Goal: Information Seeking & Learning: Learn about a topic

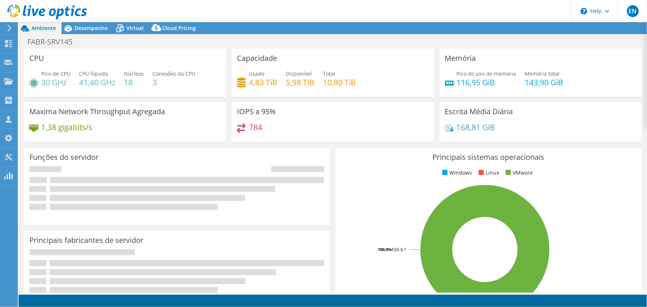
select select "USD"
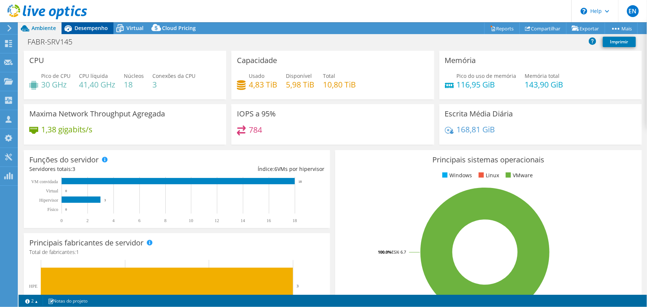
click at [90, 28] on span "Desempenho" at bounding box center [91, 27] width 33 height 7
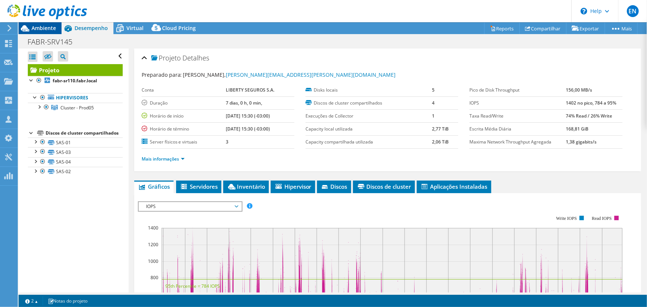
click at [38, 31] on span "Ambiente" at bounding box center [44, 27] width 24 height 7
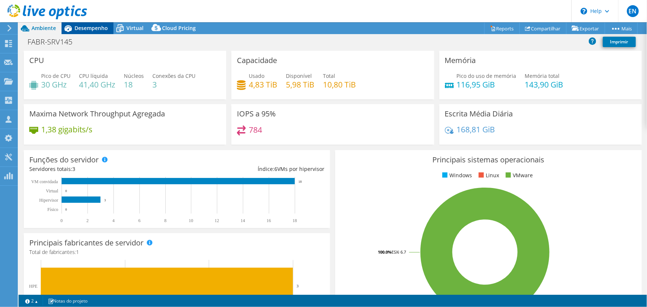
click at [91, 32] on div "Desempenho" at bounding box center [88, 28] width 52 height 12
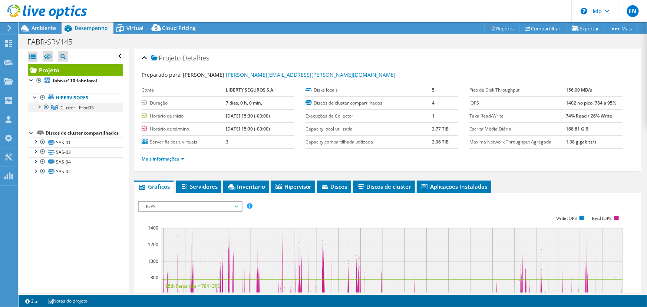
click at [42, 104] on div at bounding box center [38, 106] width 7 height 7
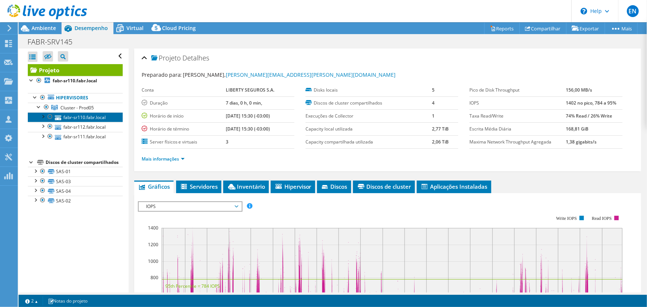
click at [70, 118] on link "fabr-sr110.fabr.local" at bounding box center [75, 117] width 95 height 10
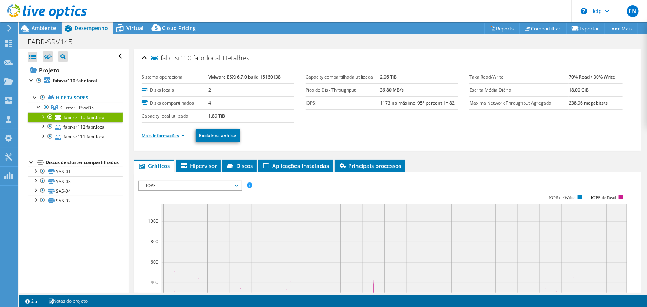
click at [154, 136] on link "Mais informações" at bounding box center [163, 135] width 43 height 6
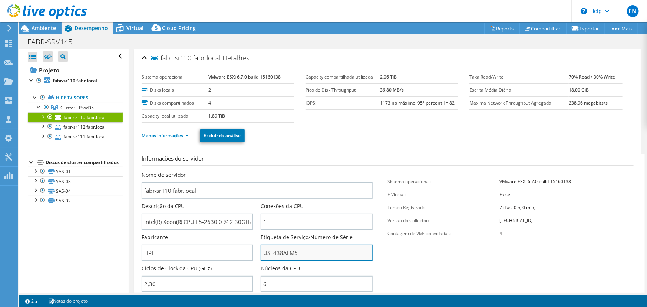
click at [279, 250] on input "USE438AEM5" at bounding box center [317, 253] width 112 height 16
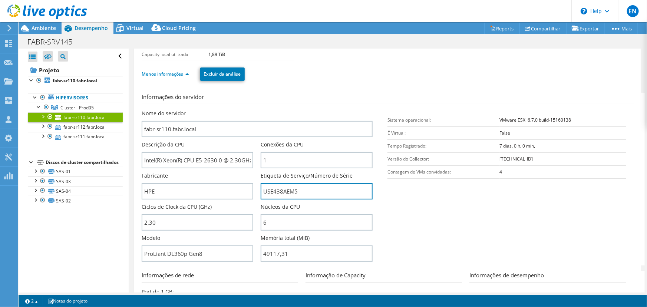
scroll to position [67, 0]
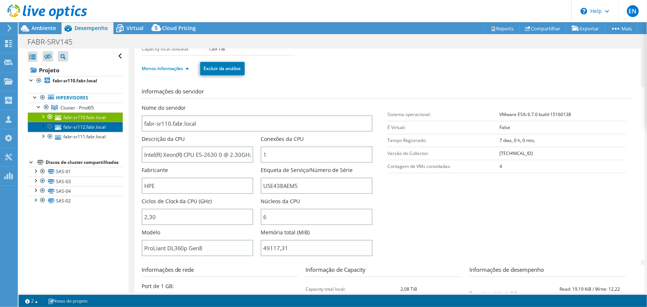
click at [83, 125] on link "fabr-sr112.fabr.local" at bounding box center [75, 127] width 95 height 10
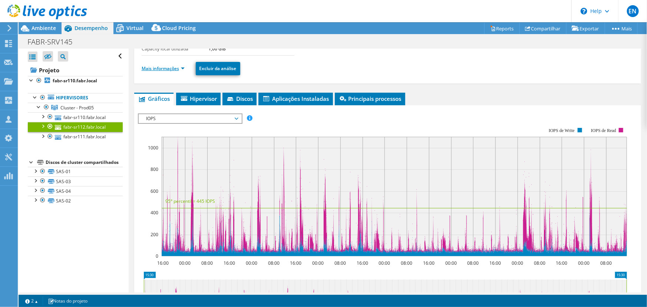
click at [157, 68] on link "Mais informações" at bounding box center [163, 68] width 43 height 6
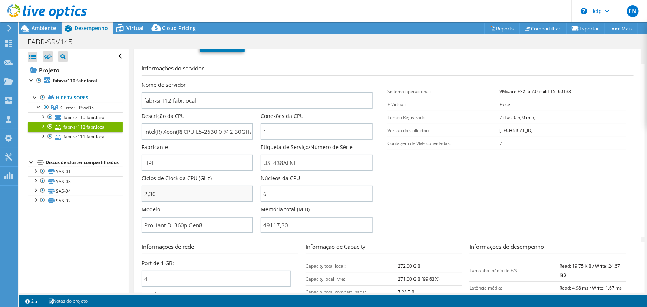
scroll to position [101, 0]
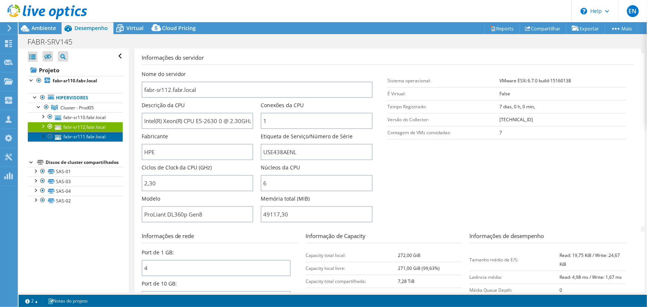
click at [75, 134] on link "fabr-sr111.fabr.local" at bounding box center [75, 137] width 95 height 10
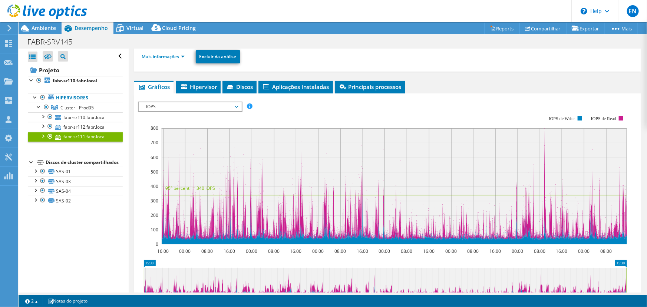
scroll to position [67, 0]
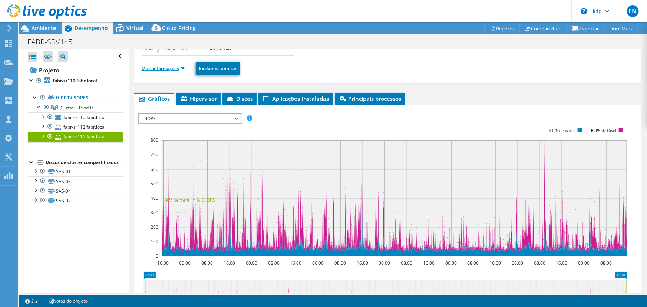
click at [156, 66] on link "Mais informações" at bounding box center [163, 68] width 43 height 6
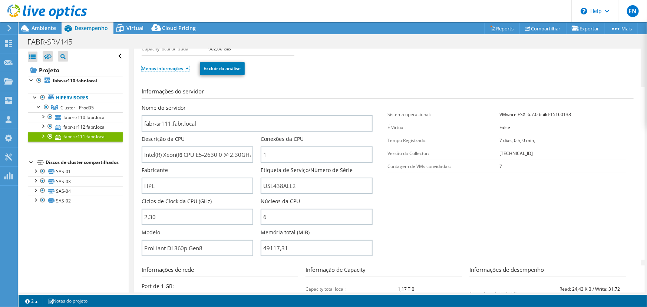
scroll to position [0, 0]
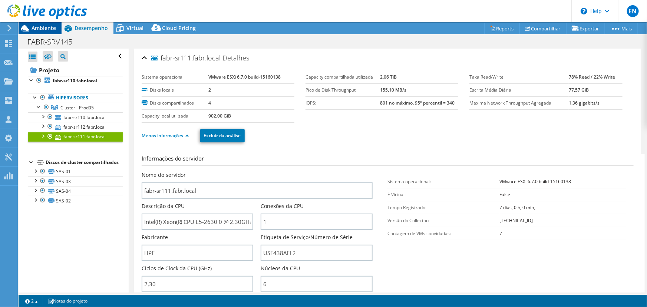
click at [46, 29] on span "Ambiente" at bounding box center [44, 27] width 24 height 7
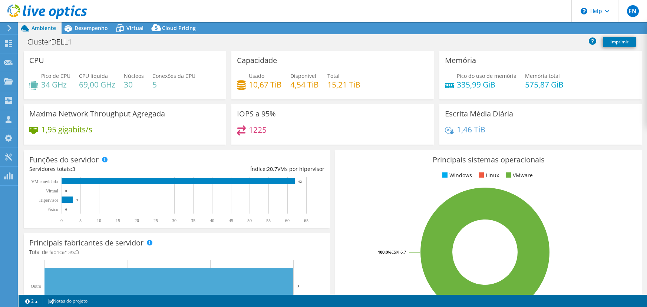
select select "USD"
click at [96, 30] on span "Desempenho" at bounding box center [91, 27] width 33 height 7
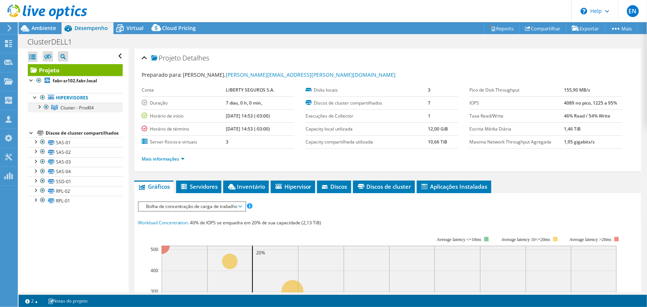
click at [39, 109] on div at bounding box center [38, 106] width 7 height 7
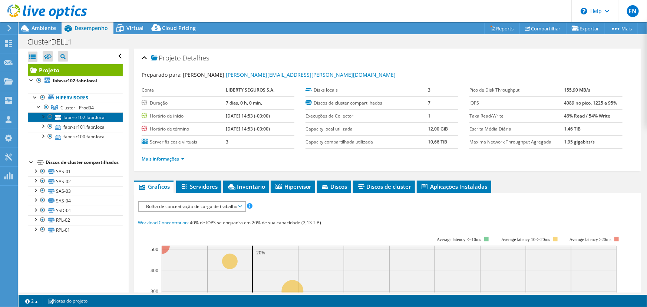
click at [75, 117] on link "fabr-sr102.fabr.local" at bounding box center [75, 117] width 95 height 10
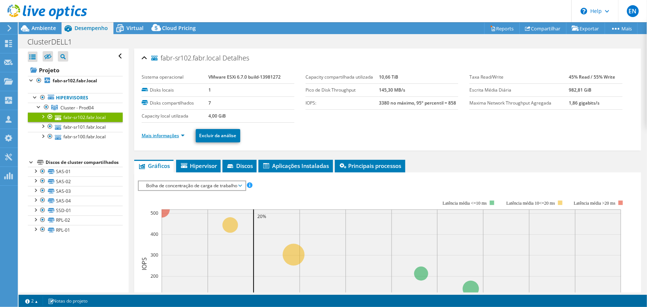
click at [153, 133] on link "Mais informações" at bounding box center [163, 135] width 43 height 6
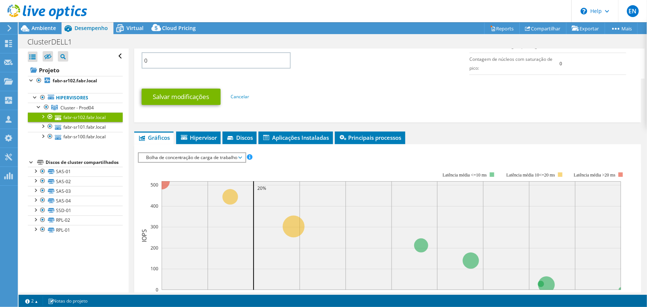
scroll to position [404, 0]
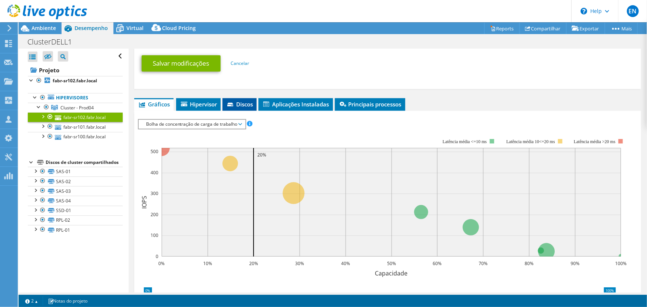
click at [243, 108] on span "Discos" at bounding box center [239, 104] width 27 height 7
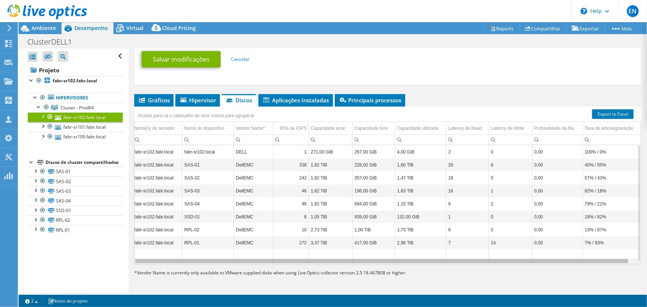
scroll to position [0, 0]
drag, startPoint x: 421, startPoint y: 263, endPoint x: 386, endPoint y: 259, distance: 34.4
click at [386, 259] on body "EN [GEOGRAPHIC_DATA][PERSON_NAME] [EMAIL_ADDRESS][DOMAIN_NAME] OST My Profile L…" at bounding box center [323, 153] width 647 height 307
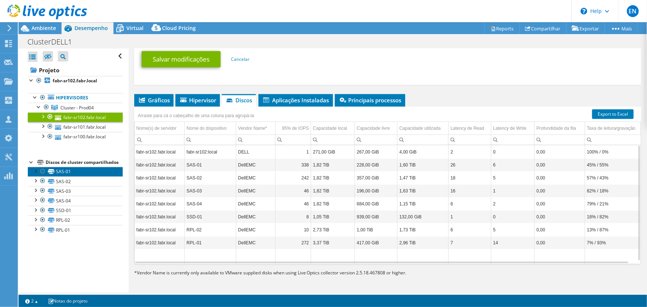
click at [63, 177] on link "SAS-01" at bounding box center [75, 172] width 95 height 10
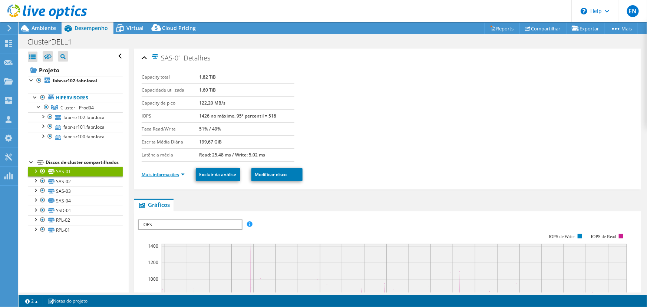
click at [165, 175] on link "Mais informações" at bounding box center [163, 174] width 43 height 6
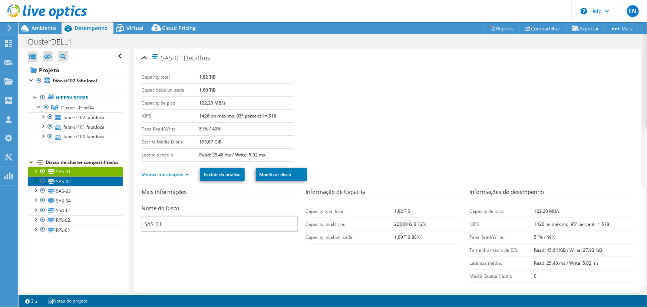
click at [59, 186] on link "SAS-02" at bounding box center [75, 182] width 95 height 10
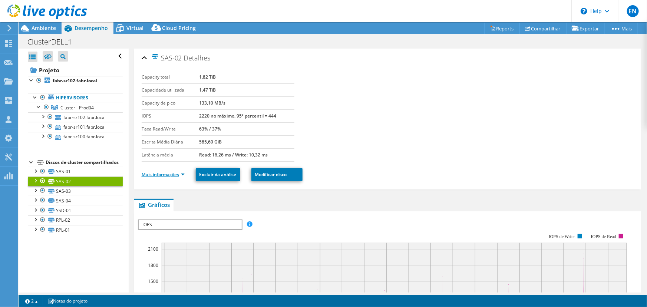
click at [163, 171] on link "Mais informações" at bounding box center [163, 174] width 43 height 6
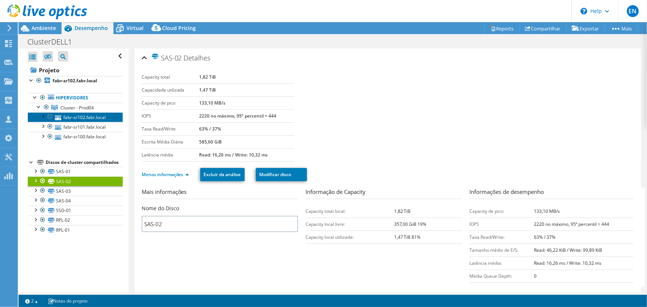
click at [72, 116] on link "fabr-sr102.fabr.local" at bounding box center [75, 117] width 95 height 10
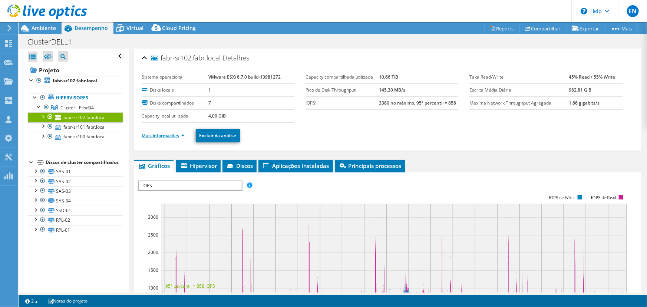
click at [159, 137] on link "Mais informações" at bounding box center [163, 135] width 43 height 6
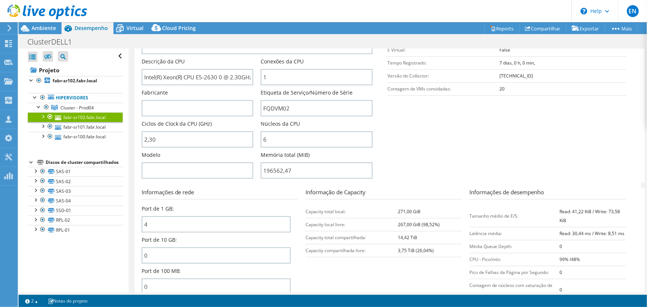
scroll to position [135, 0]
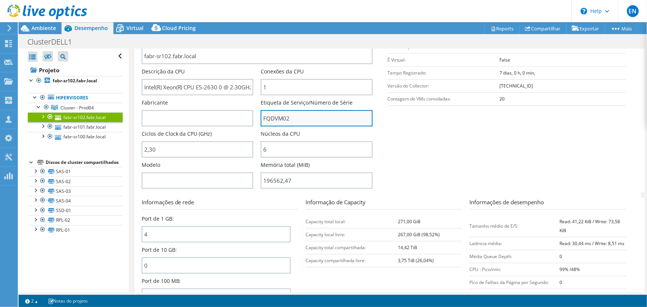
click at [282, 120] on input "FQDVM02" at bounding box center [317, 118] width 112 height 16
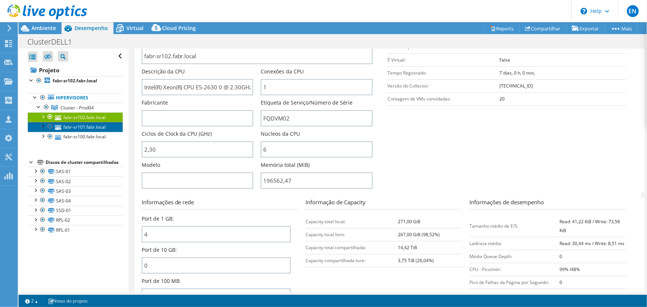
click at [78, 125] on link "fabr-sr101.fabr.local" at bounding box center [75, 127] width 95 height 10
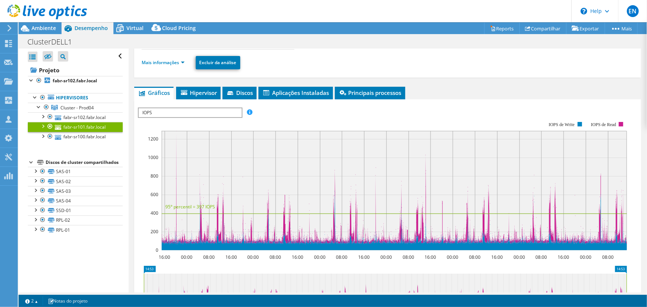
scroll to position [47, 0]
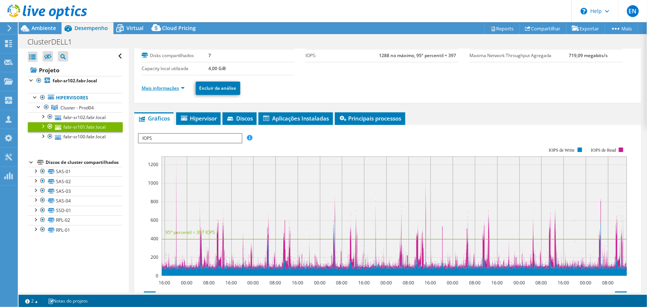
click at [154, 86] on link "Mais informações" at bounding box center [163, 88] width 43 height 6
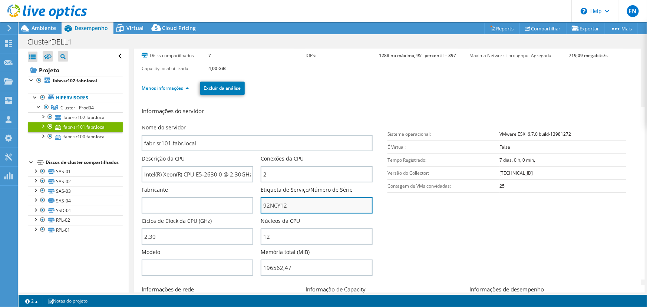
click at [273, 207] on input "92NCY12" at bounding box center [317, 205] width 112 height 16
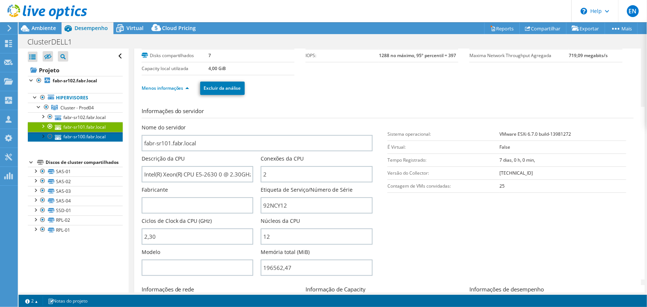
click at [83, 139] on link "fabr-sr100.fabr.local" at bounding box center [75, 137] width 95 height 10
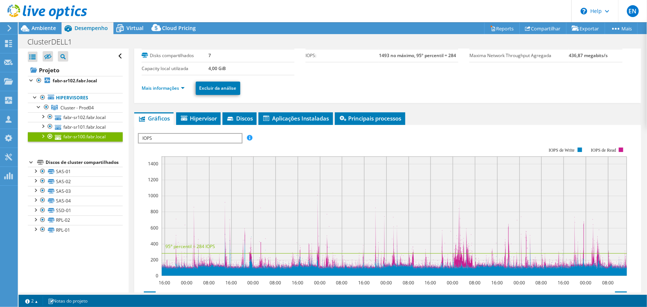
click at [150, 84] on li "Mais informações" at bounding box center [165, 88] width 47 height 8
click at [165, 86] on link "Mais informações" at bounding box center [163, 88] width 43 height 6
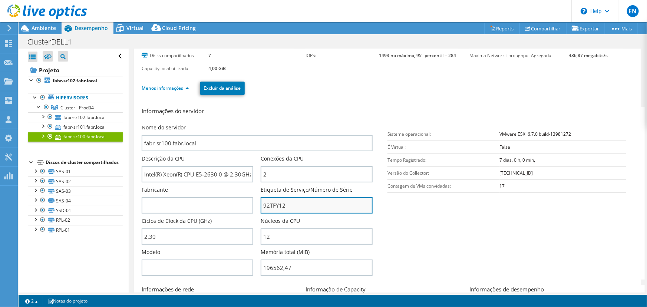
click at [266, 205] on input "92TFY12" at bounding box center [317, 205] width 112 height 16
